Goal: Task Accomplishment & Management: Use online tool/utility

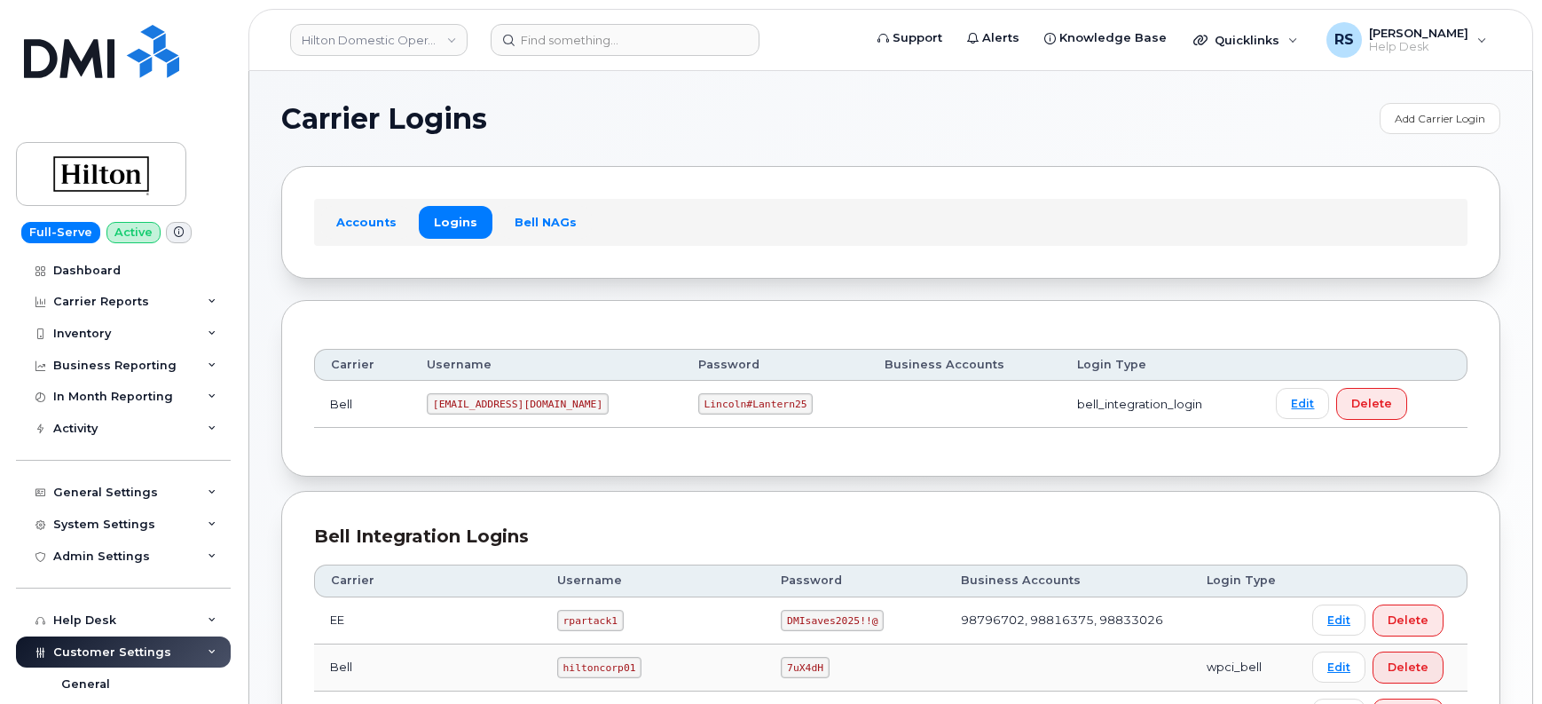
scroll to position [326, 0]
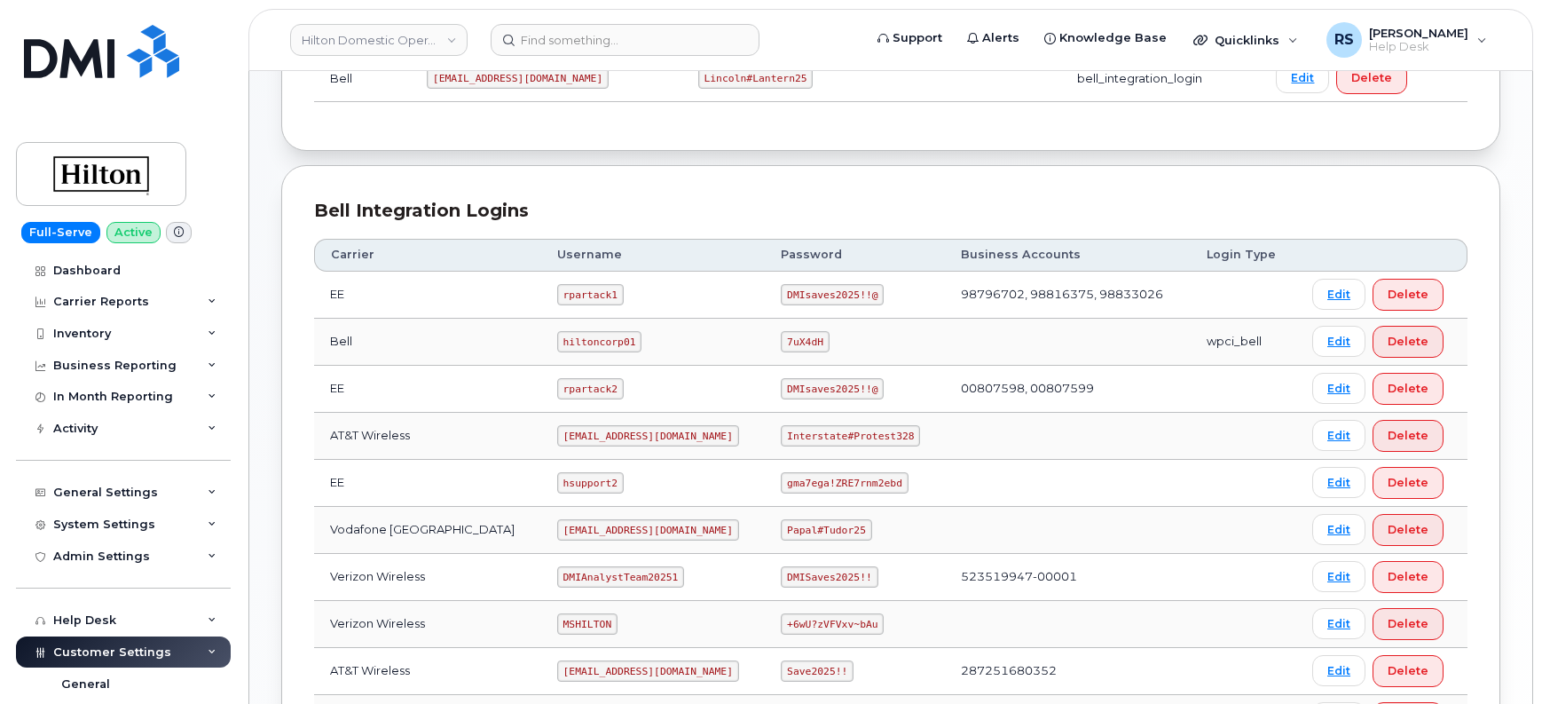
click at [264, 161] on div "Carrier Logins Add Carrier Login Accounts Logins Bell NAGs Carrier Username Pas…" at bounding box center [890, 314] width 1283 height 1138
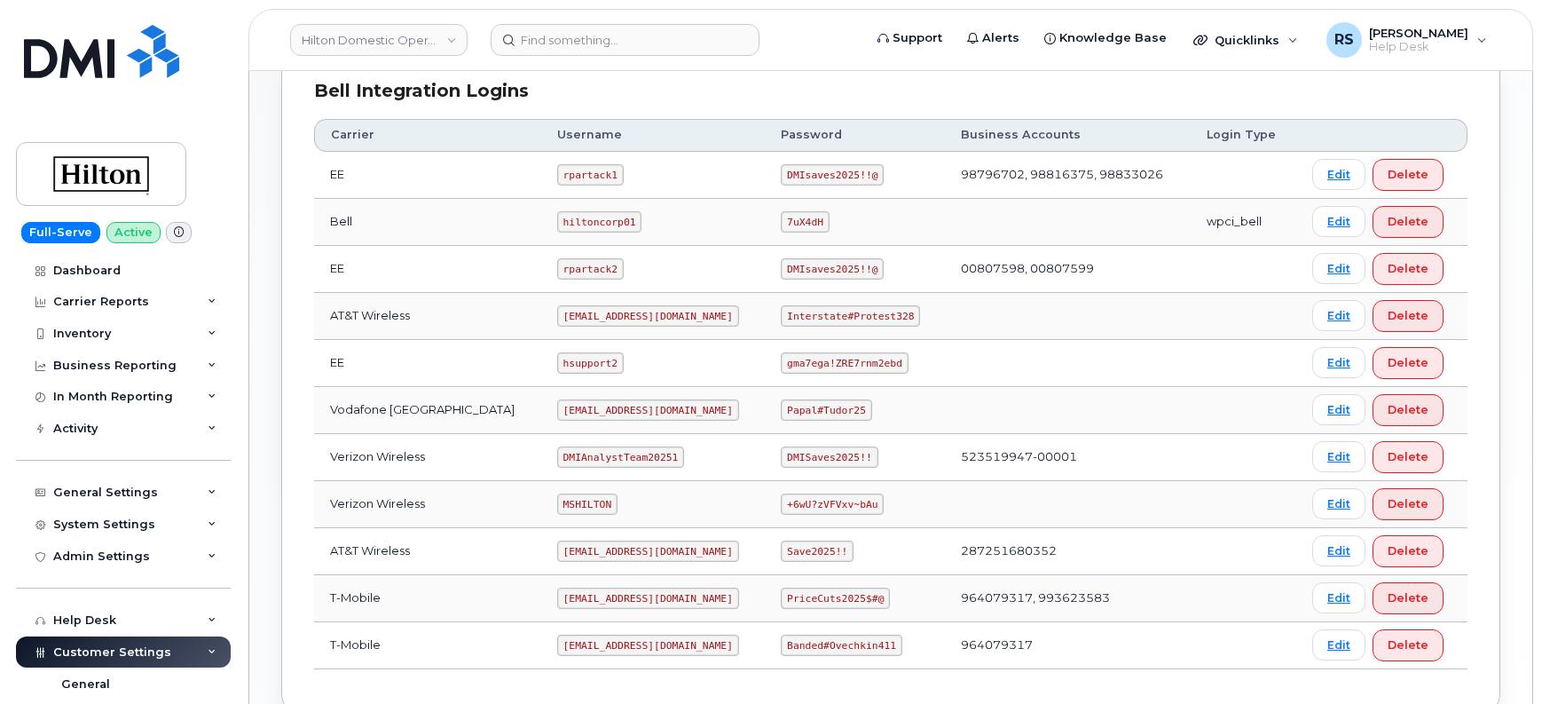
scroll to position [562, 0]
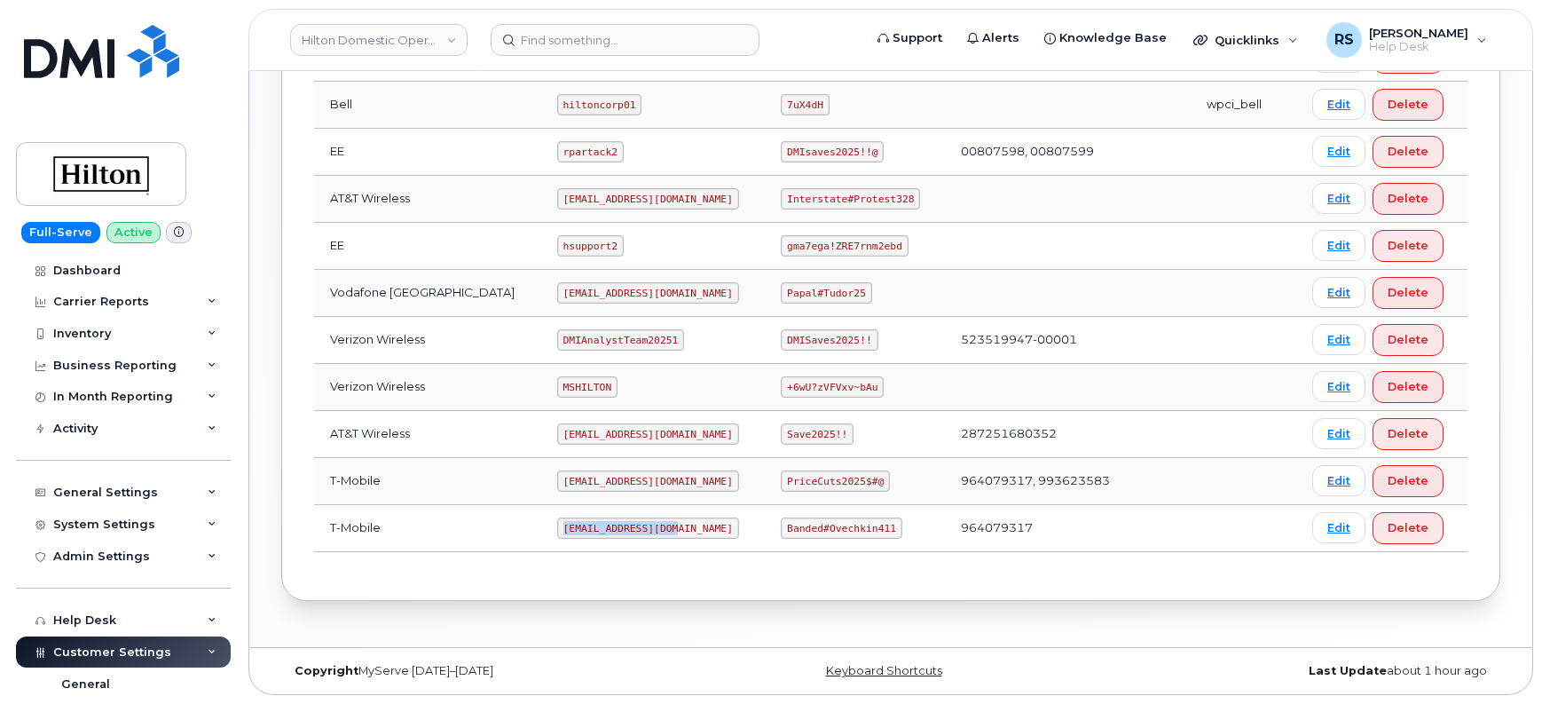
drag, startPoint x: 541, startPoint y: 529, endPoint x: 647, endPoint y: 531, distance: 105.6
click at [647, 531] on code "[EMAIL_ADDRESS][DOMAIN_NAME]" at bounding box center [648, 527] width 182 height 21
copy code "[EMAIL_ADDRESS][DOMAIN_NAME]"
drag, startPoint x: 773, startPoint y: 525, endPoint x: 872, endPoint y: 526, distance: 99.4
click at [872, 526] on code "Banded#Ovechkin411" at bounding box center [841, 527] width 121 height 21
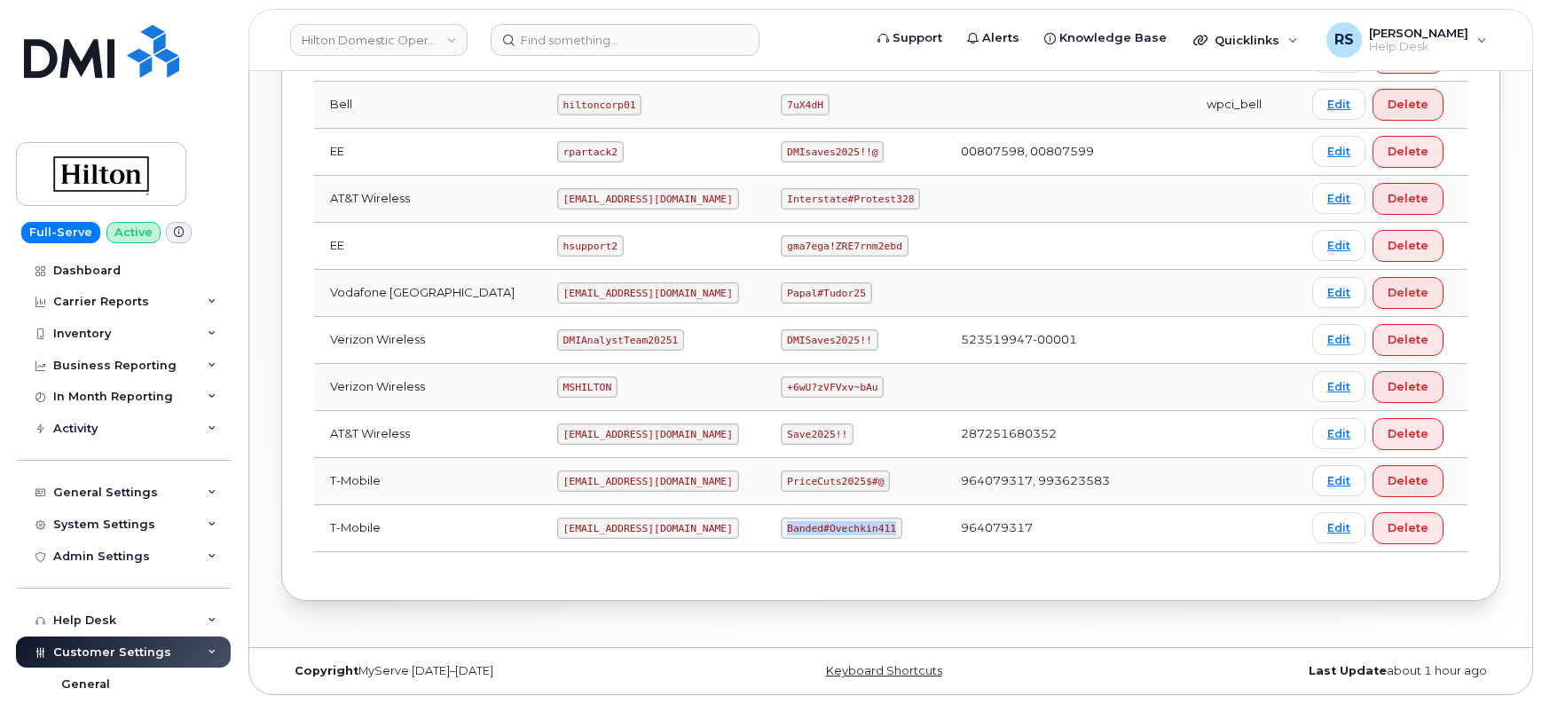
copy code "Banded#Ovechkin411"
